Goal: Communication & Community: Participate in discussion

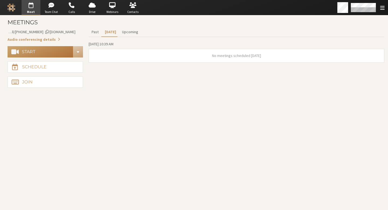
click at [30, 54] on div "Start" at bounding box center [28, 52] width 13 height 4
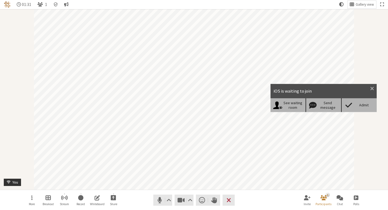
click at [367, 101] on div "Admit" at bounding box center [359, 104] width 36 height 13
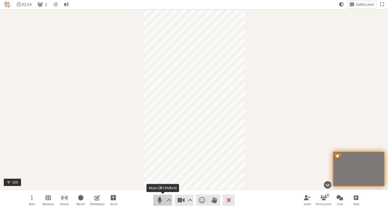
click at [158, 196] on span "Mute (⌘+Shift+A)" at bounding box center [160, 199] width 8 height 7
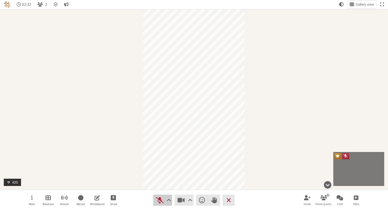
click at [160, 200] on span "Unmute (⌘+Shift+A)" at bounding box center [160, 199] width 8 height 7
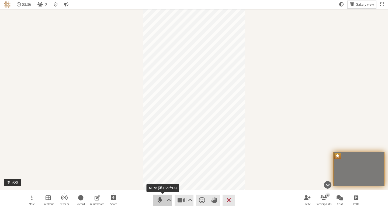
click at [155, 201] on button "Audio" at bounding box center [162, 199] width 19 height 11
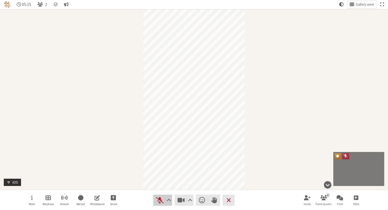
click at [163, 196] on button "Audio" at bounding box center [162, 199] width 19 height 11
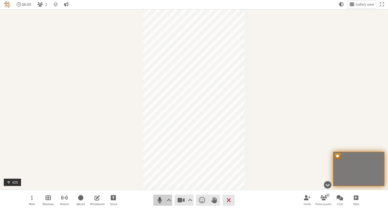
click at [159, 198] on span "Mute (⌘+Shift+A)" at bounding box center [160, 199] width 8 height 7
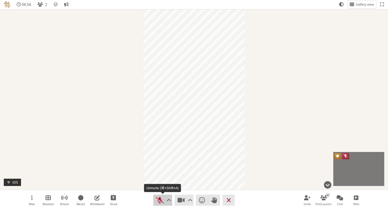
click at [158, 202] on span "Unmute (⌘+Shift+A)" at bounding box center [160, 199] width 8 height 7
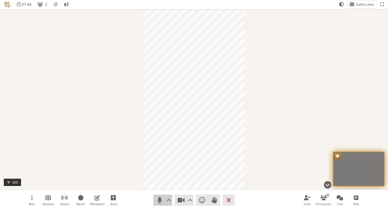
click at [161, 199] on span "Mute (⌘+Shift+A)" at bounding box center [160, 199] width 8 height 7
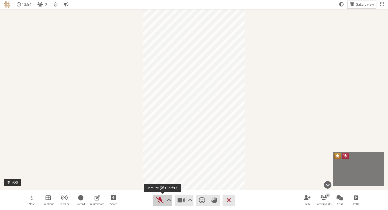
click at [159, 198] on span "Unmute (⌘+Shift+A)" at bounding box center [160, 199] width 8 height 7
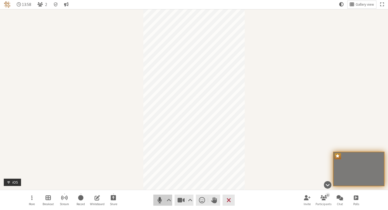
click at [158, 199] on span "Mute (⌘+Shift+A)" at bounding box center [160, 199] width 8 height 7
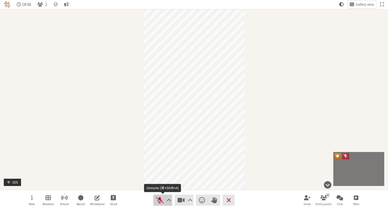
click at [160, 197] on span "Unmute (⌘+Shift+A)" at bounding box center [160, 199] width 8 height 7
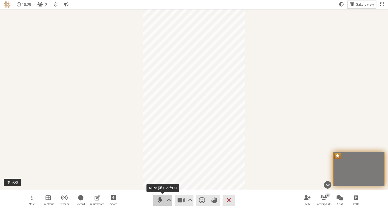
click at [162, 200] on span "Mute (⌘+Shift+A)" at bounding box center [160, 199] width 8 height 7
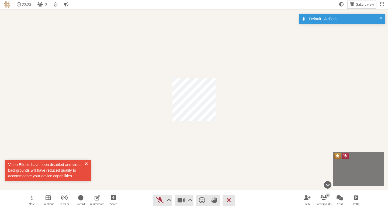
click at [84, 164] on div "Video Effects have been disabled and virtual backgrounds will have reduced qual…" at bounding box center [46, 170] width 77 height 17
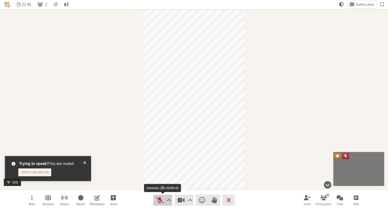
click at [159, 199] on span "Unmute (⌘+Shift+A)" at bounding box center [160, 199] width 8 height 7
